Goal: Information Seeking & Learning: Learn about a topic

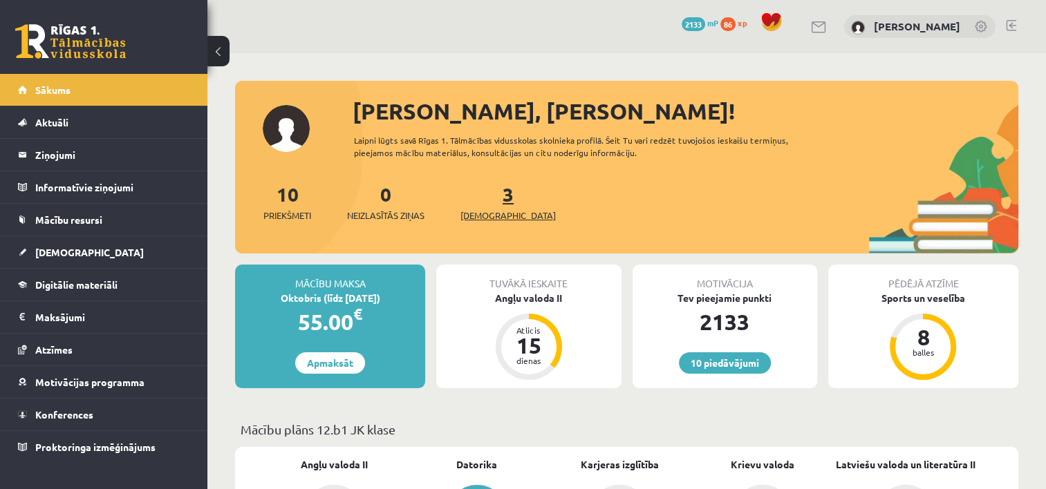
click at [487, 198] on link "3 Ieskaites" at bounding box center [507, 202] width 95 height 41
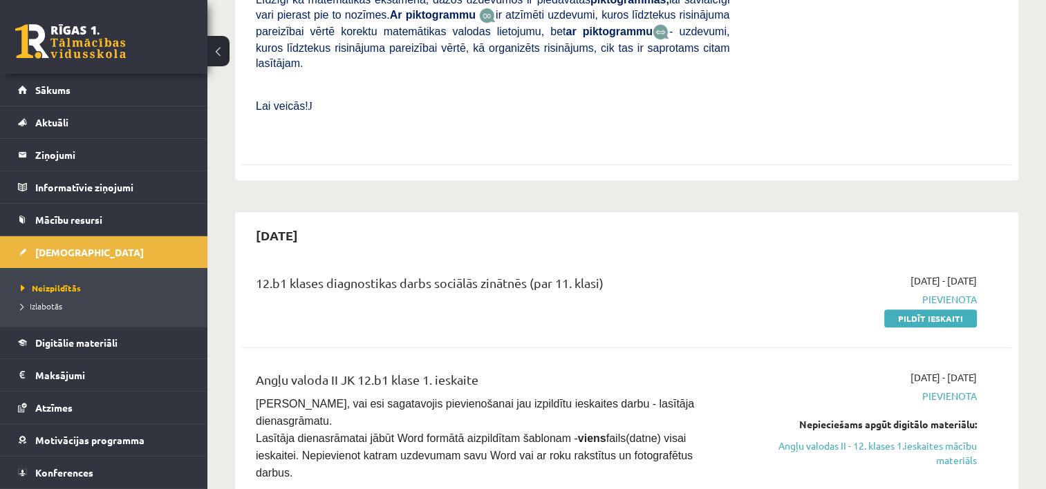
scroll to position [553, 0]
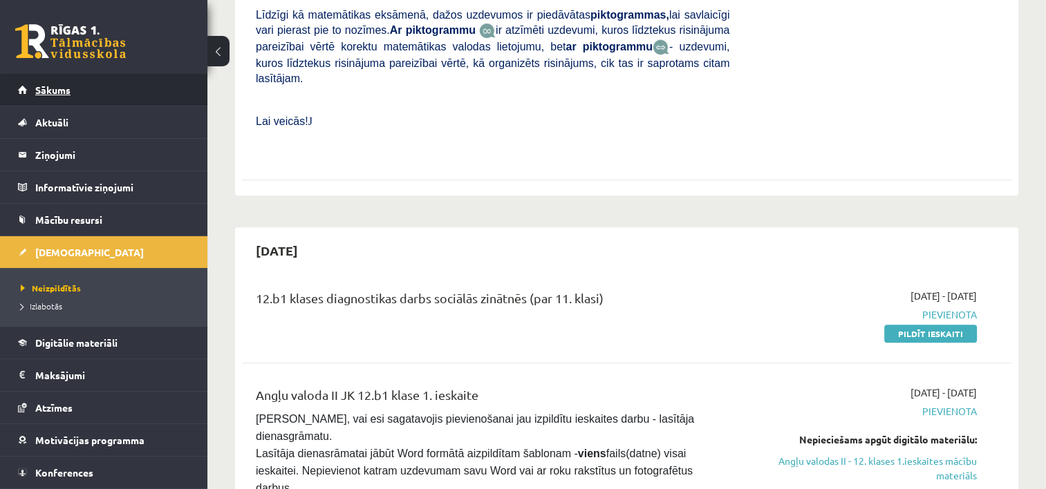
click at [53, 95] on link "Sākums" at bounding box center [104, 90] width 172 height 32
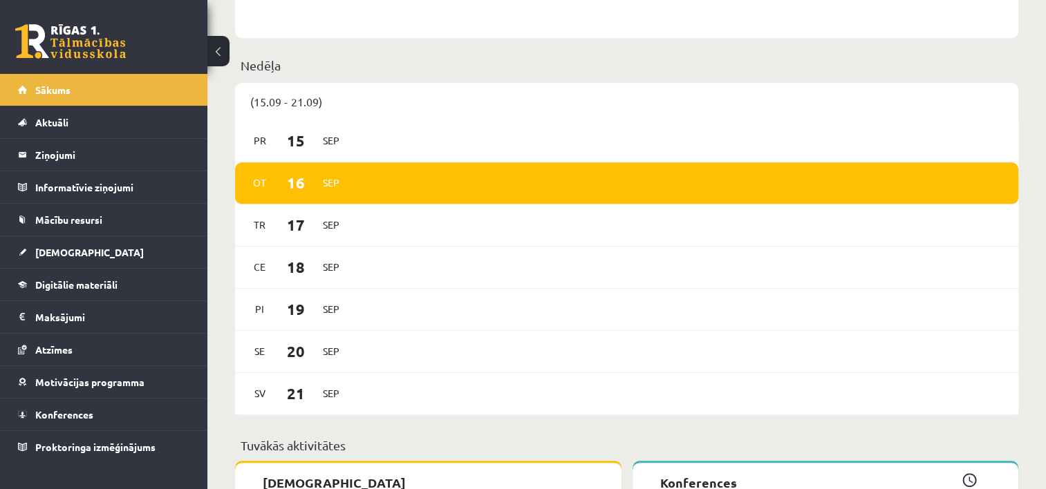
scroll to position [691, 0]
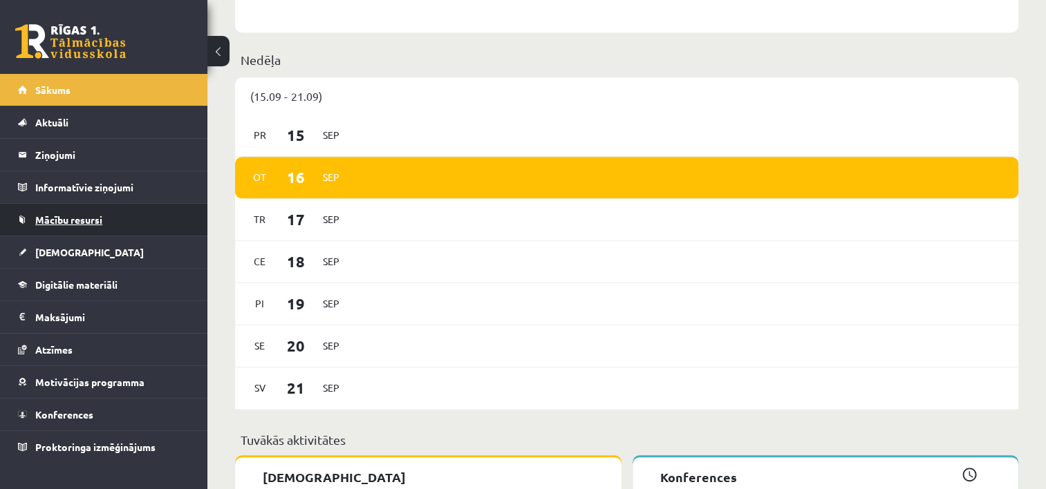
click at [50, 227] on link "Mācību resursi" at bounding box center [104, 220] width 172 height 32
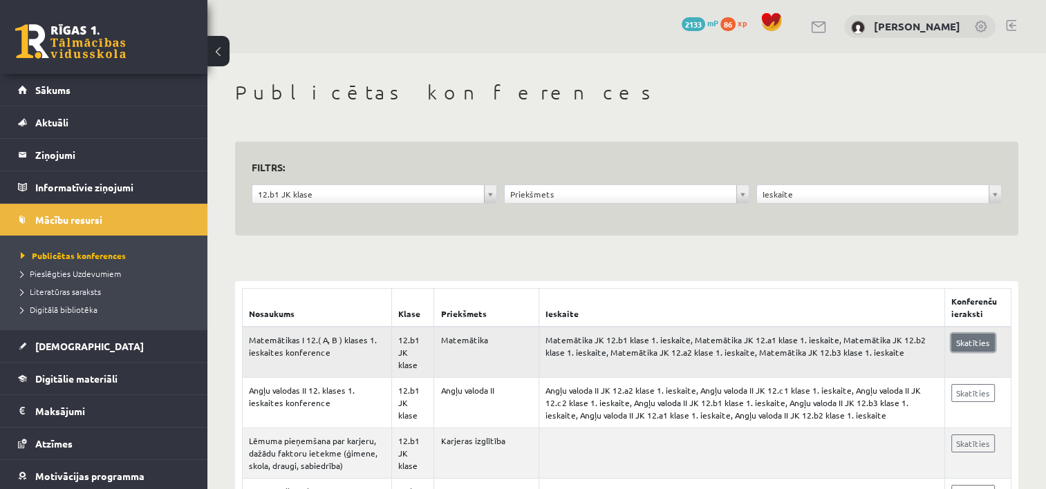
click at [976, 341] on link "Skatīties" at bounding box center [973, 343] width 44 height 18
